Goal: Find contact information: Find contact information

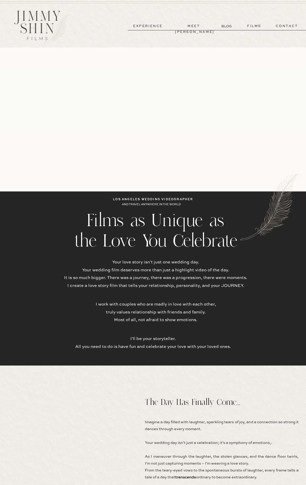
scroll to position [1359, 0]
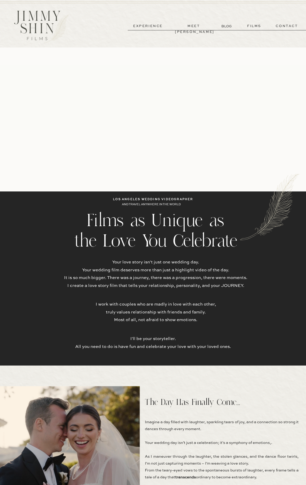
scroll to position [1359, 0]
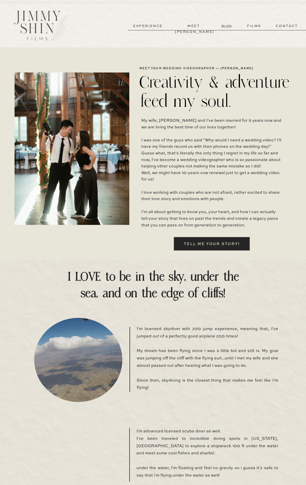
scroll to position [1038, 0]
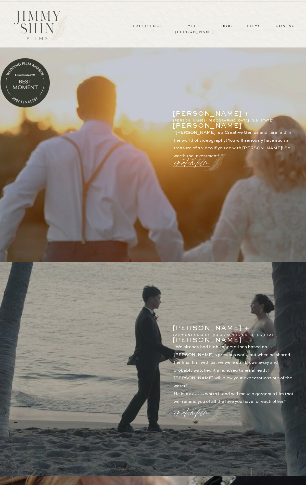
scroll to position [1197, 0]
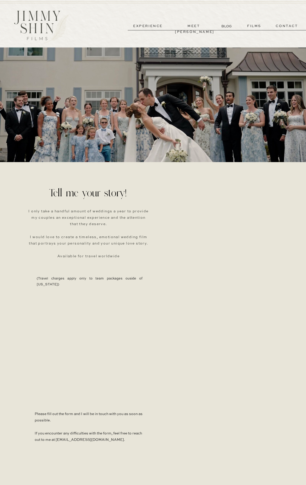
scroll to position [110, 0]
